Goal: Transaction & Acquisition: Purchase product/service

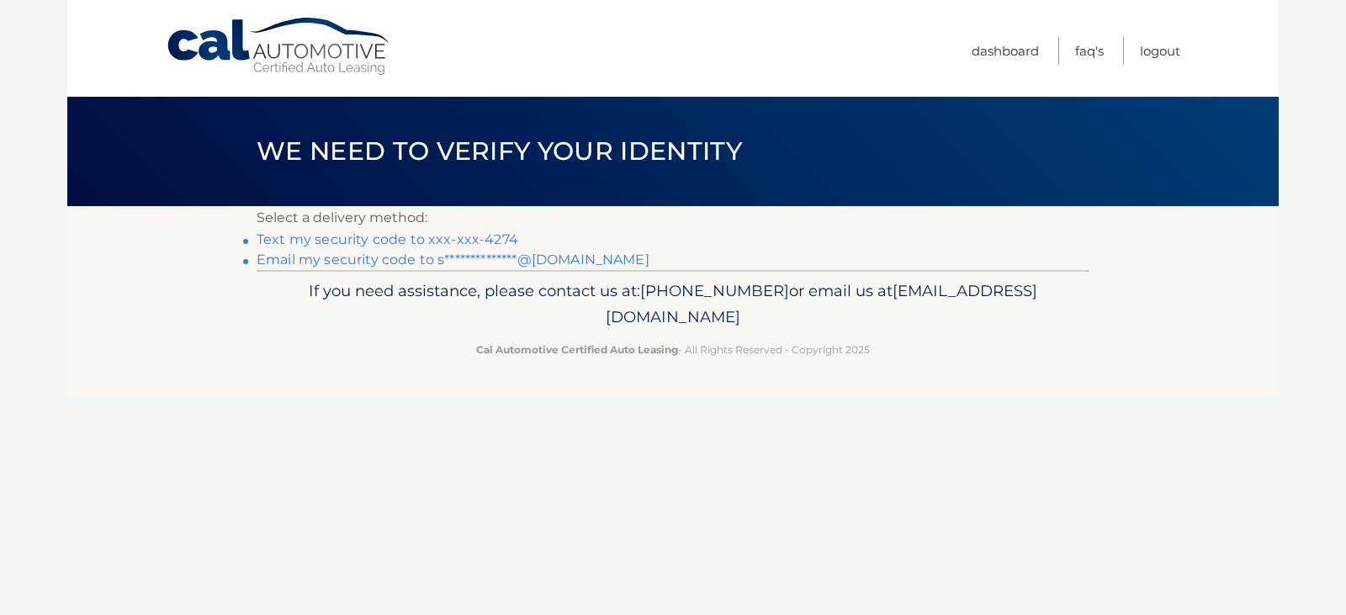
click at [391, 241] on link "Text my security code to xxx-xxx-4274" at bounding box center [388, 239] width 262 height 16
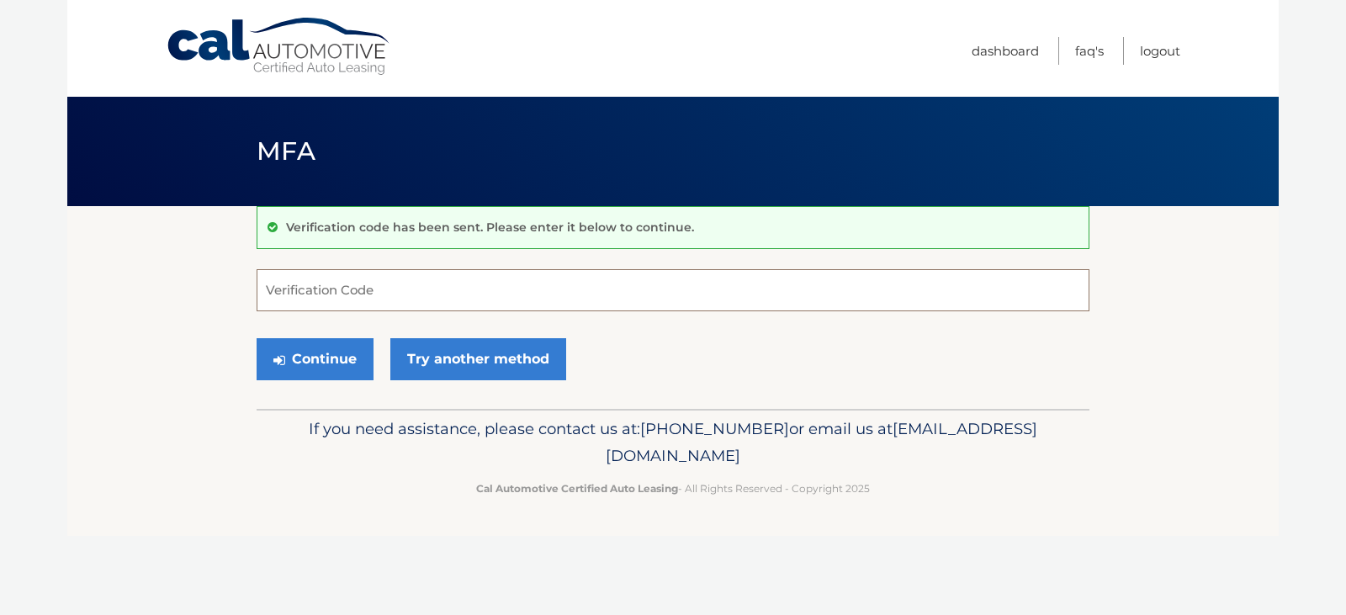
click at [297, 284] on input "Verification Code" at bounding box center [673, 290] width 833 height 42
type input "342216"
click at [308, 355] on button "Continue" at bounding box center [315, 359] width 117 height 42
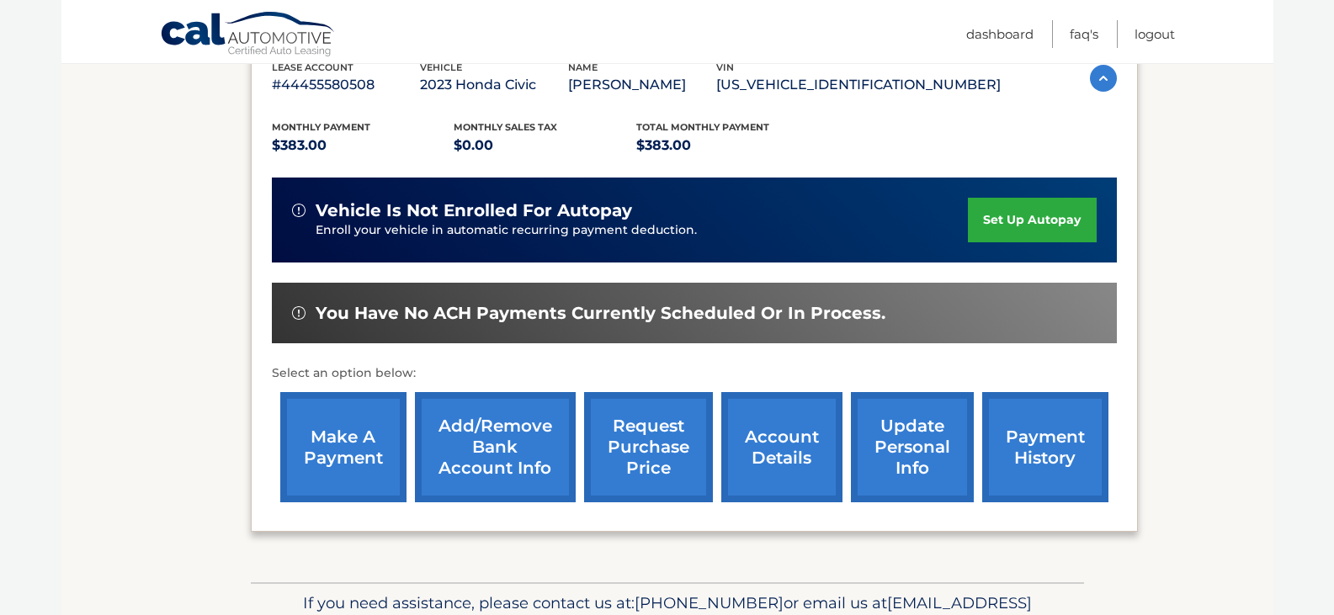
scroll to position [337, 0]
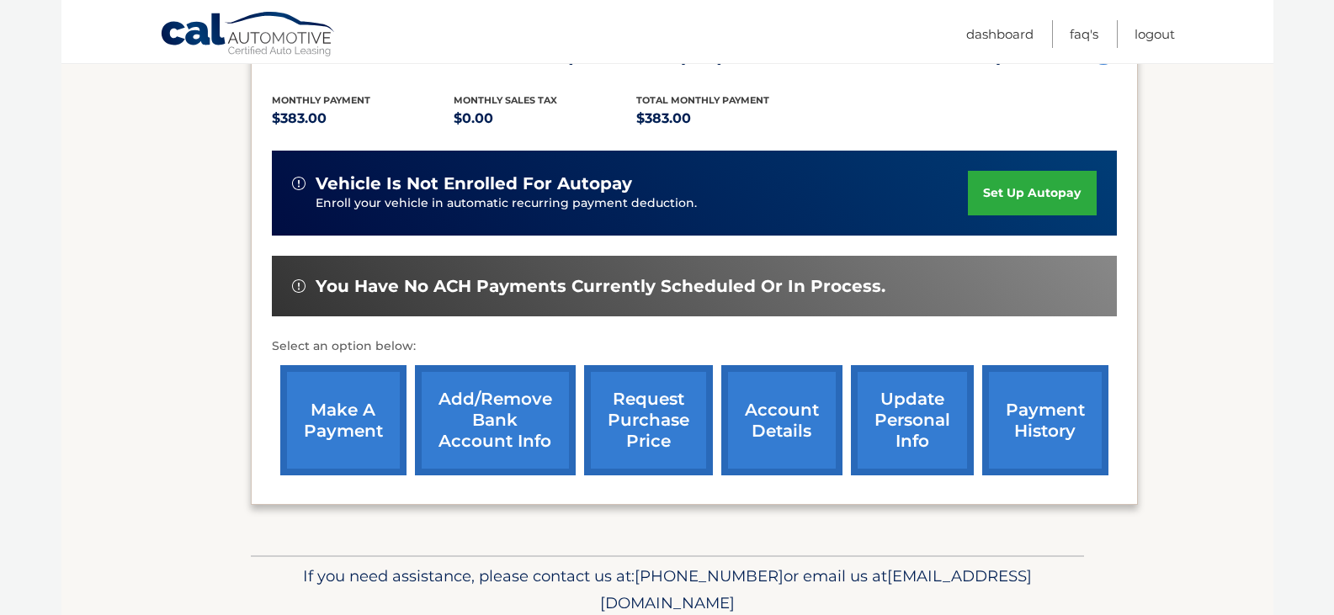
click at [319, 407] on link "make a payment" at bounding box center [343, 420] width 126 height 110
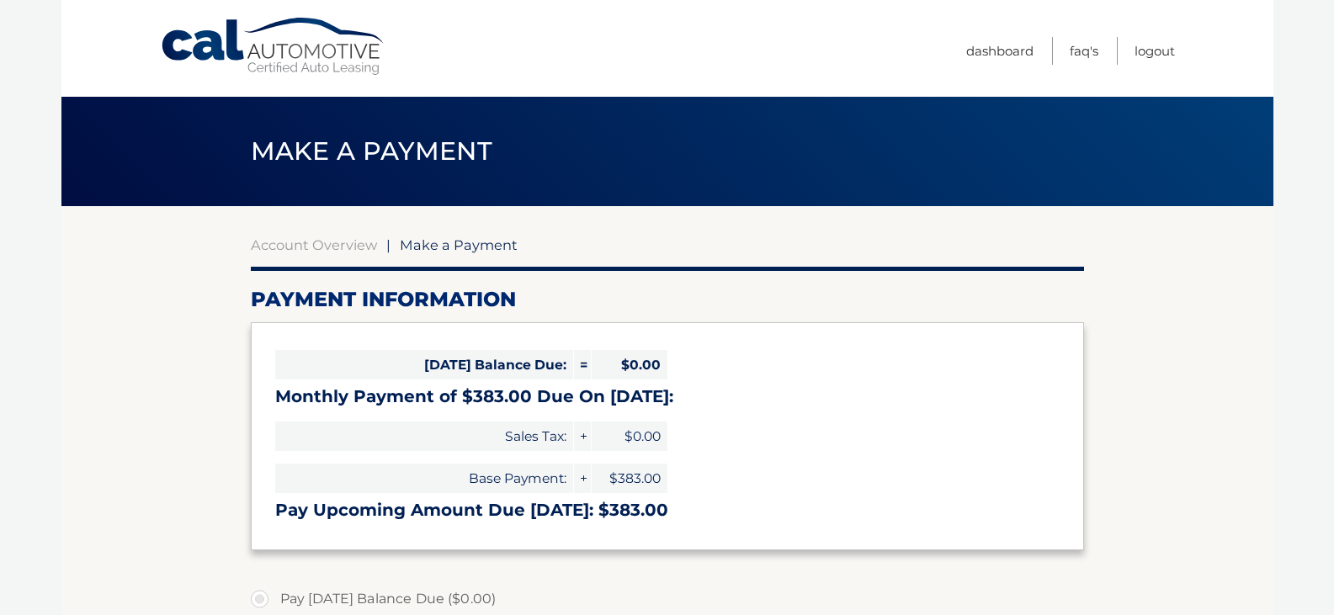
select select "OTc0MmIxZmEtMmY1OS00NDNmLTk0OWYtMjA2MGJkOWM5MjIw"
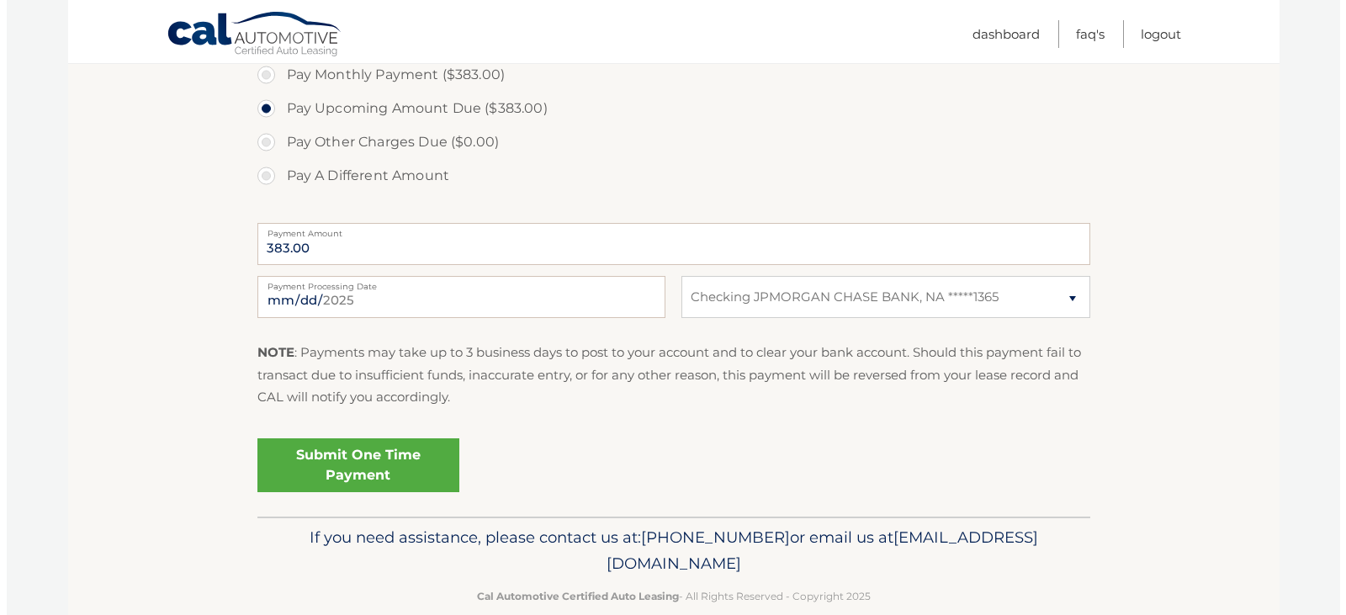
scroll to position [587, 0]
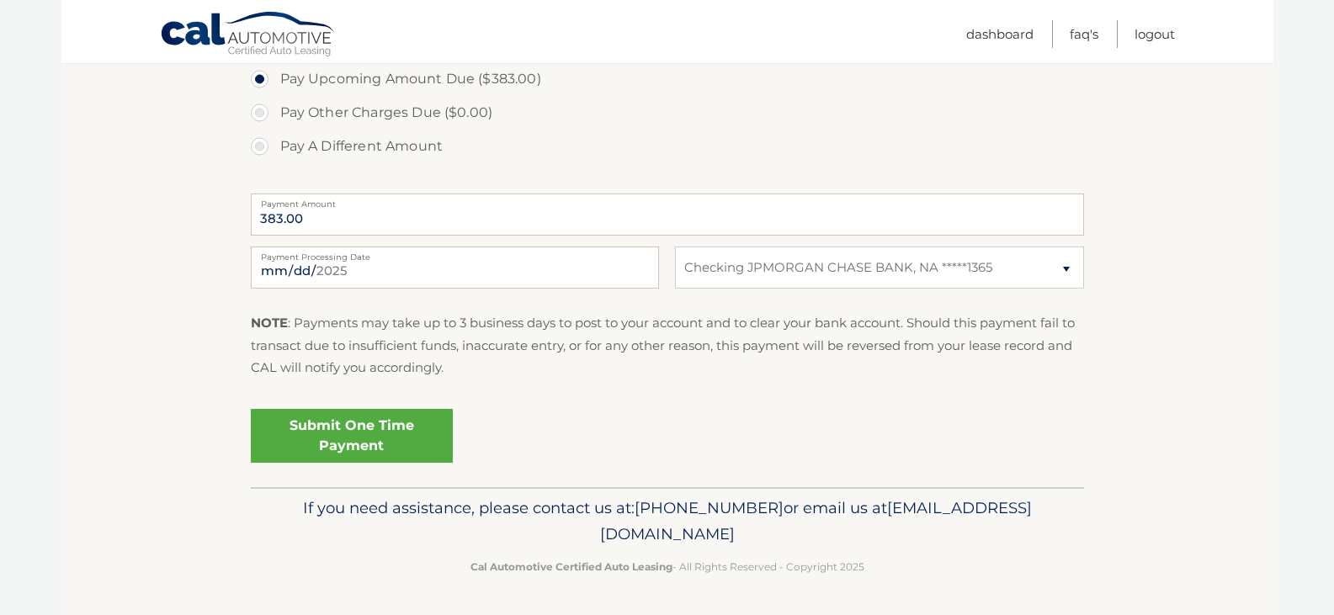
click at [321, 430] on link "Submit One Time Payment" at bounding box center [352, 436] width 202 height 54
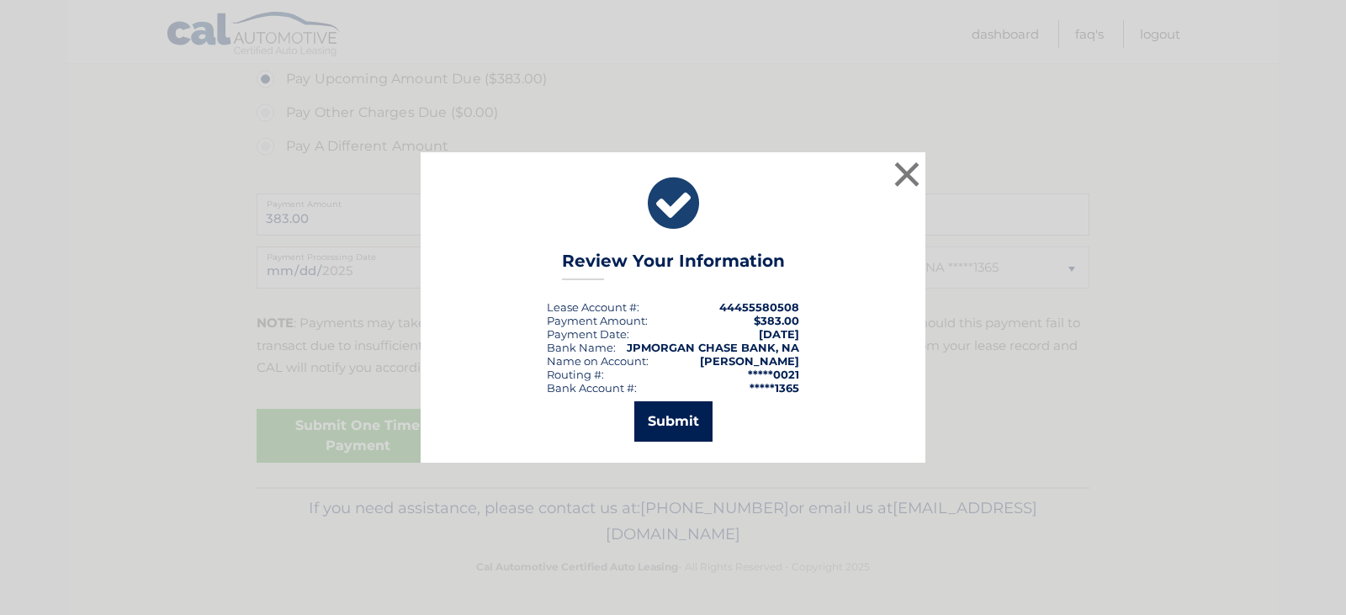
click at [661, 423] on button "Submit" at bounding box center [673, 421] width 78 height 40
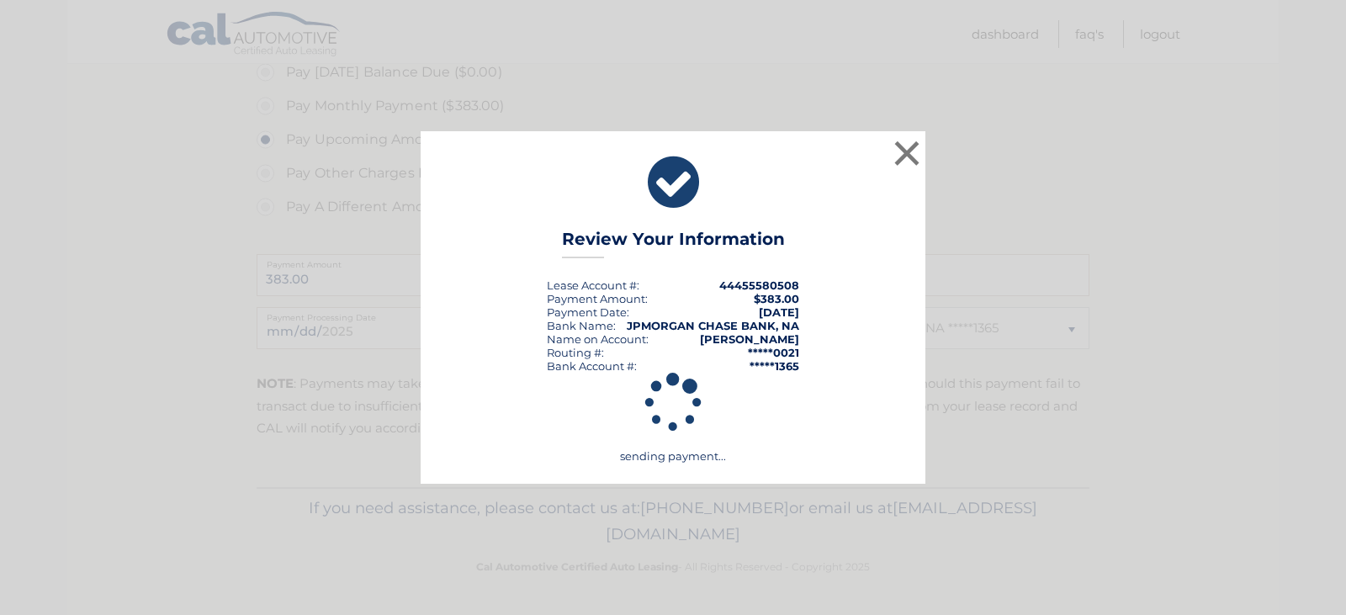
scroll to position [527, 0]
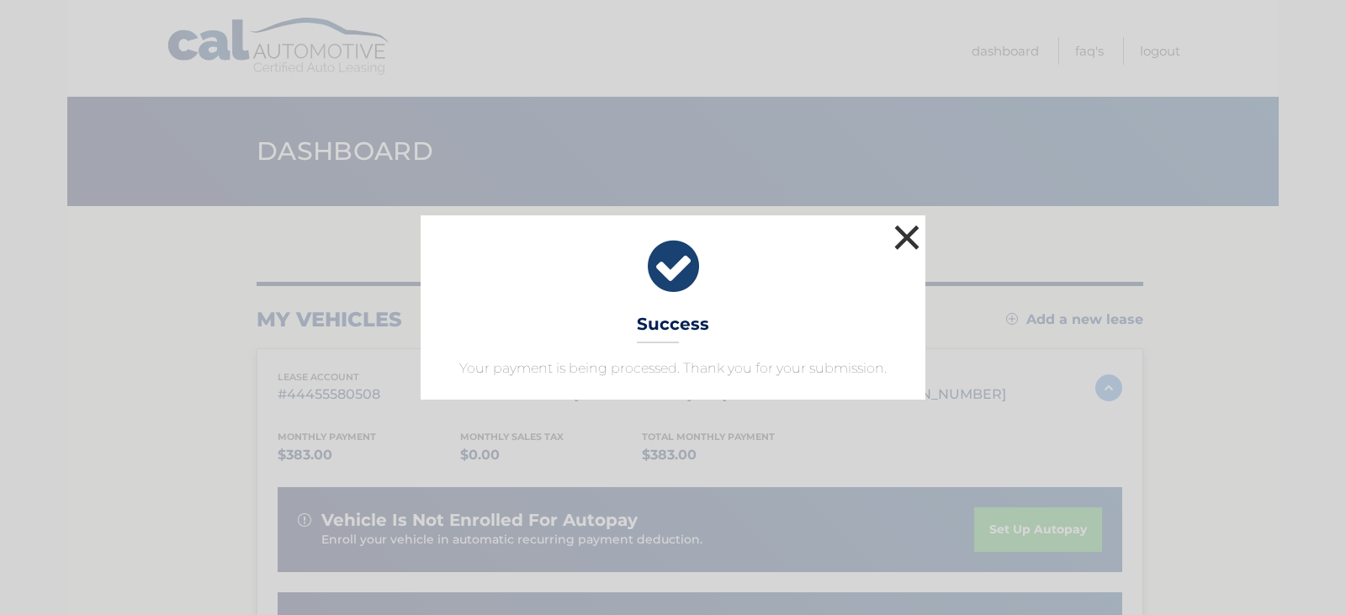
click at [915, 236] on button "×" at bounding box center [907, 237] width 34 height 34
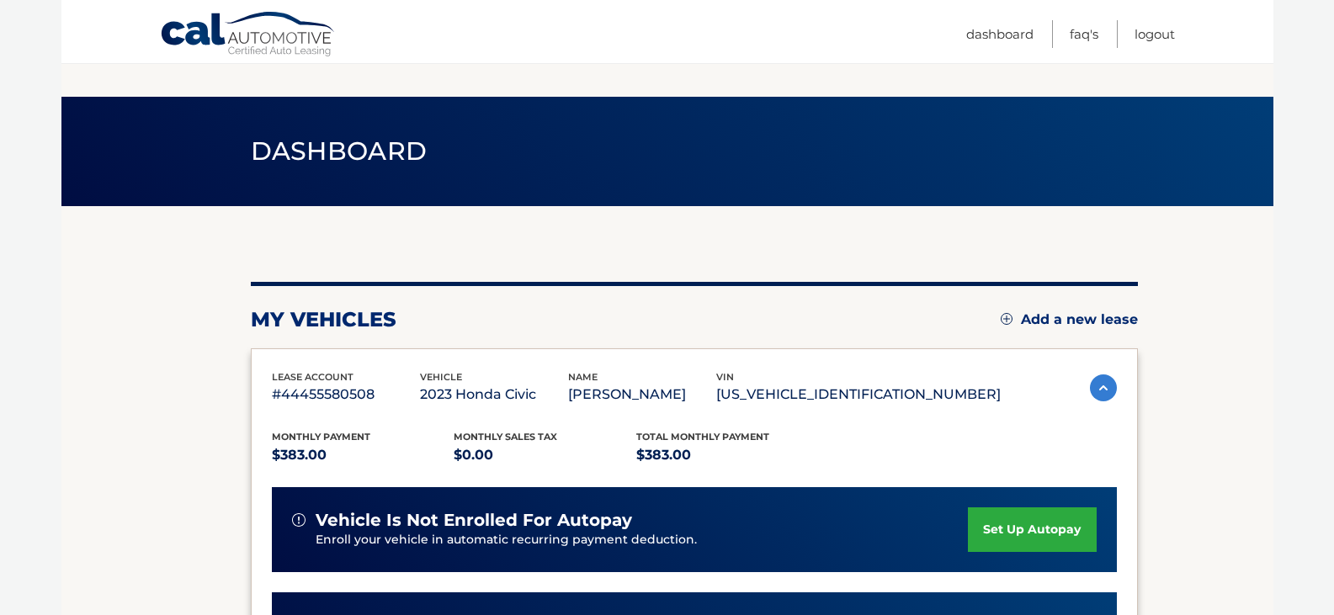
scroll to position [421, 0]
